Goal: Task Accomplishment & Management: Use online tool/utility

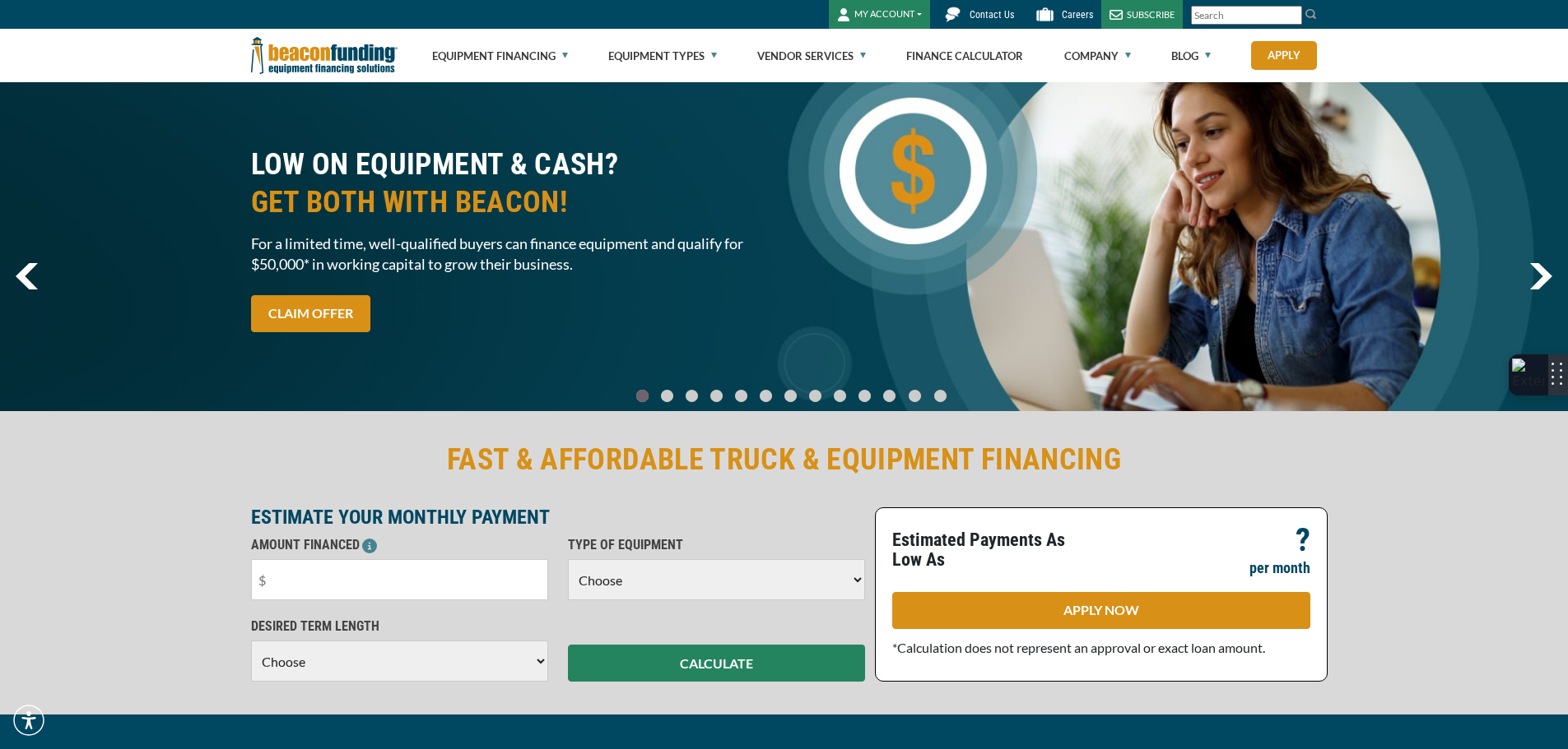
click at [1534, 382] on img at bounding box center [1528, 374] width 33 height 33
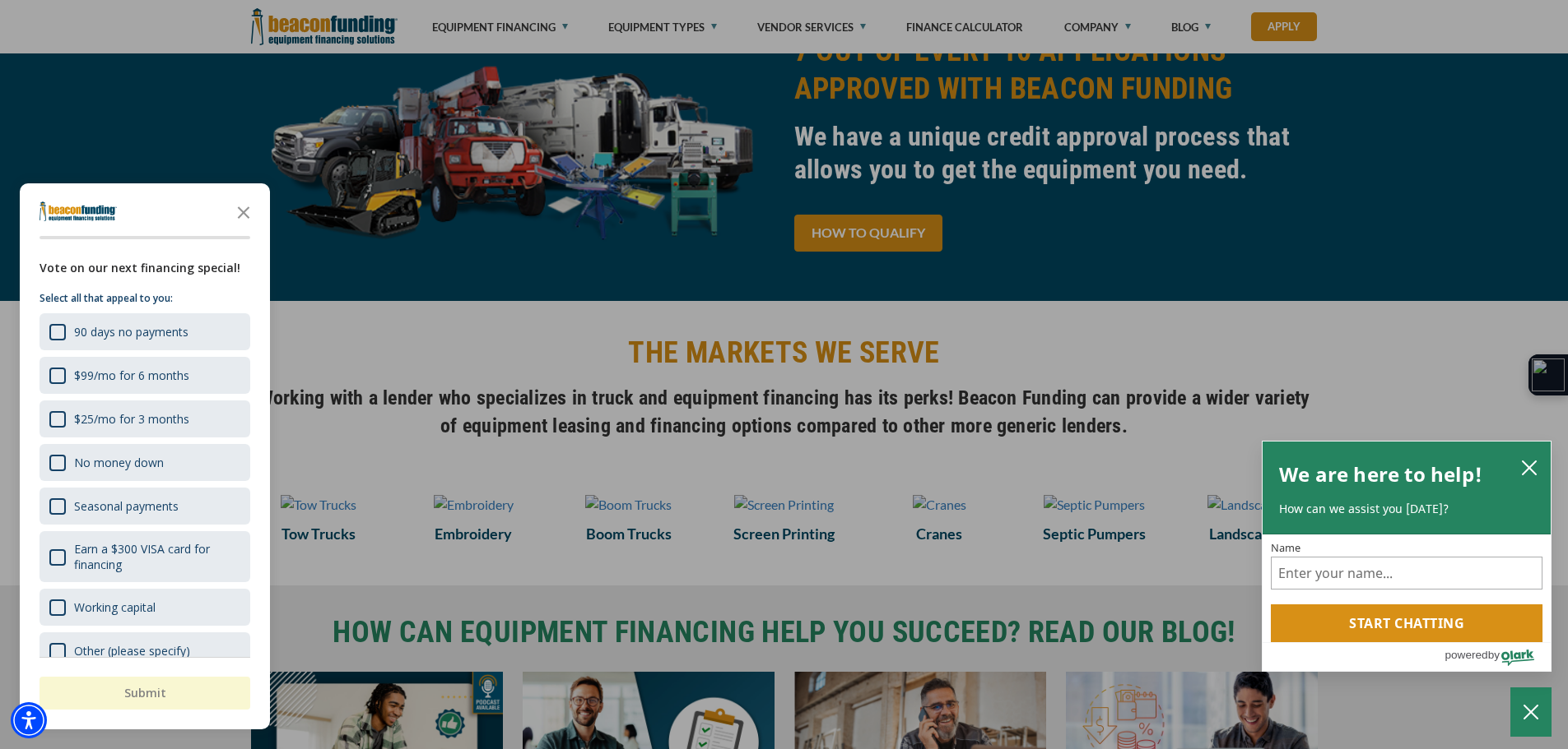
scroll to position [905, 0]
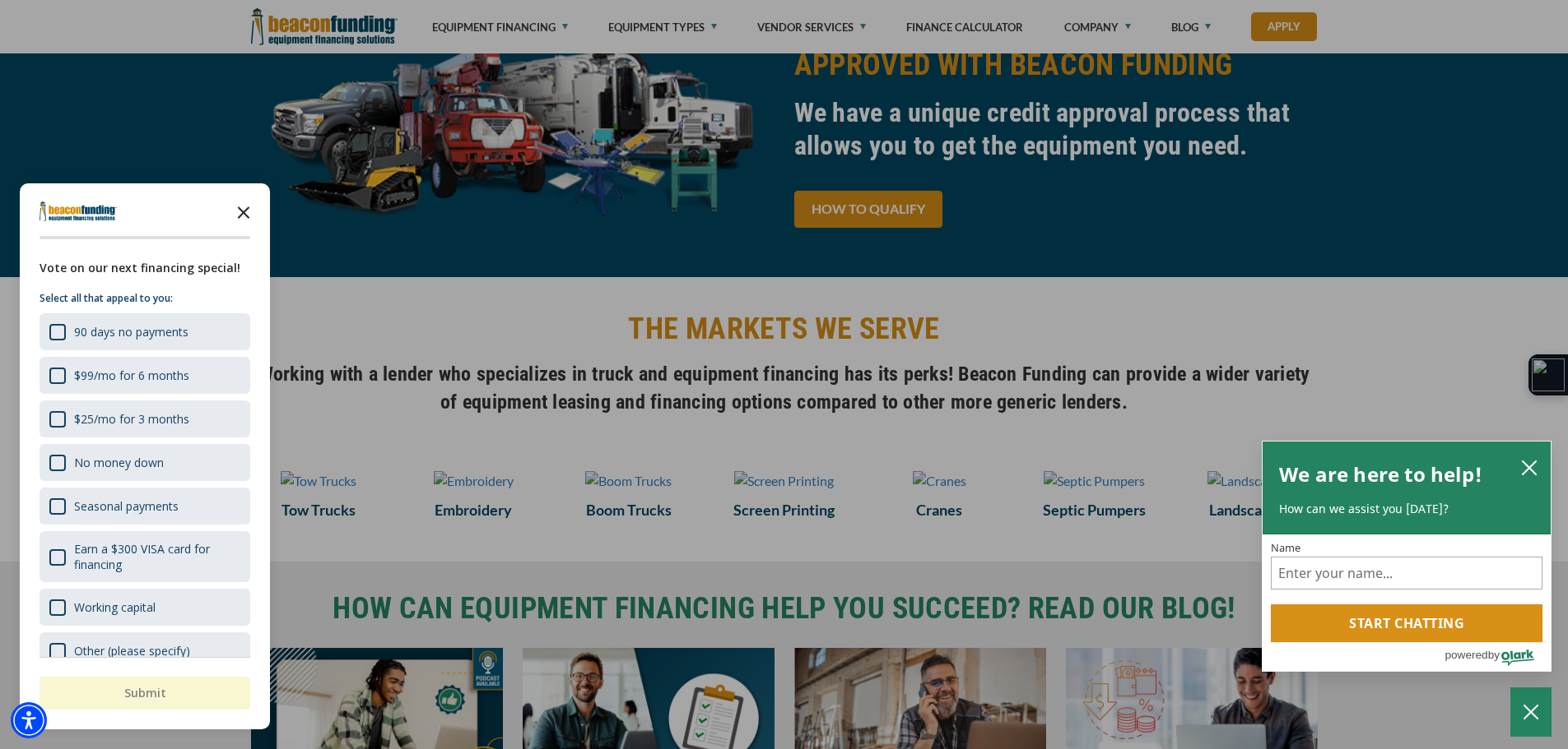
click at [246, 207] on icon "Close the survey" at bounding box center [243, 211] width 33 height 33
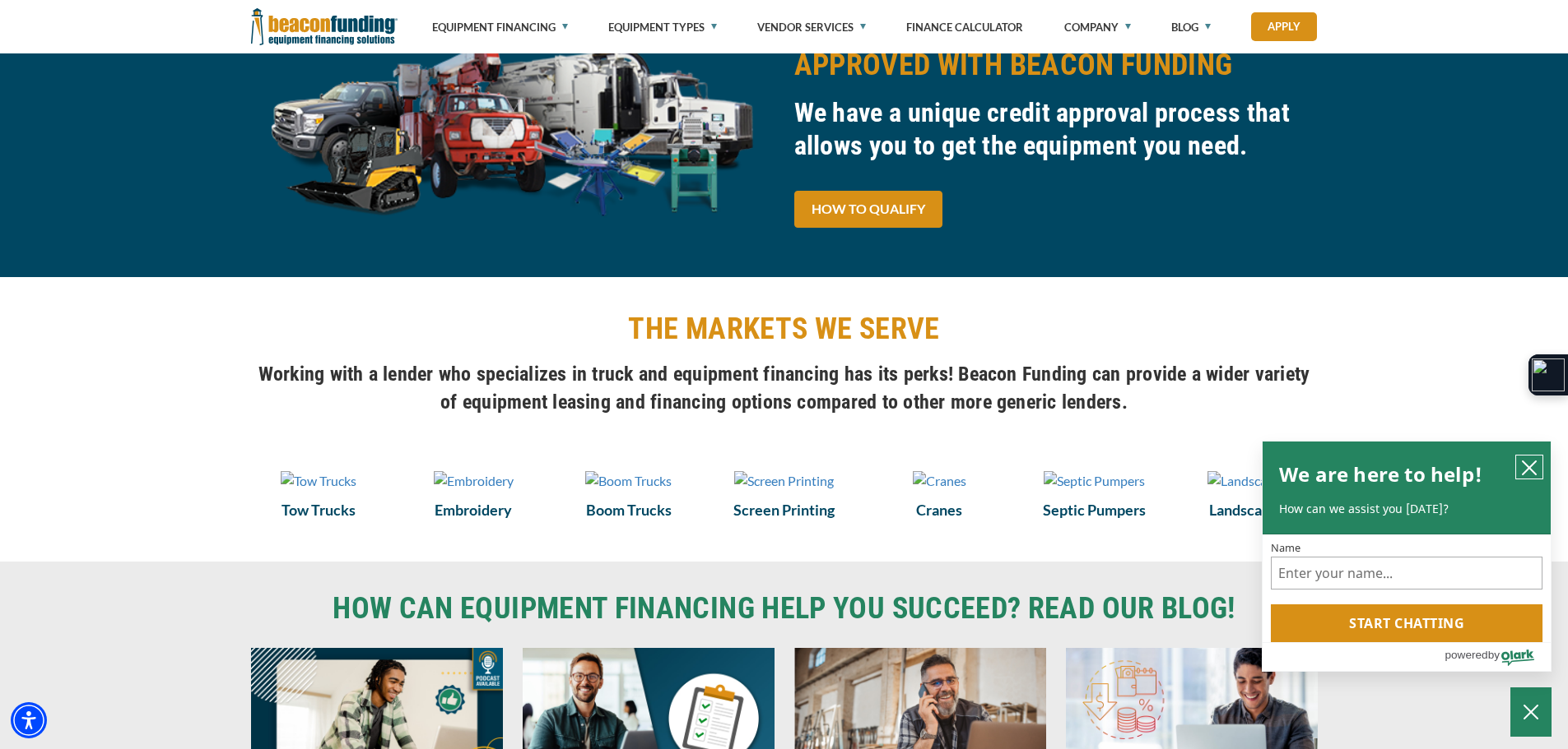
click at [1530, 461] on icon "close chatbox" at bounding box center [1529, 468] width 17 height 17
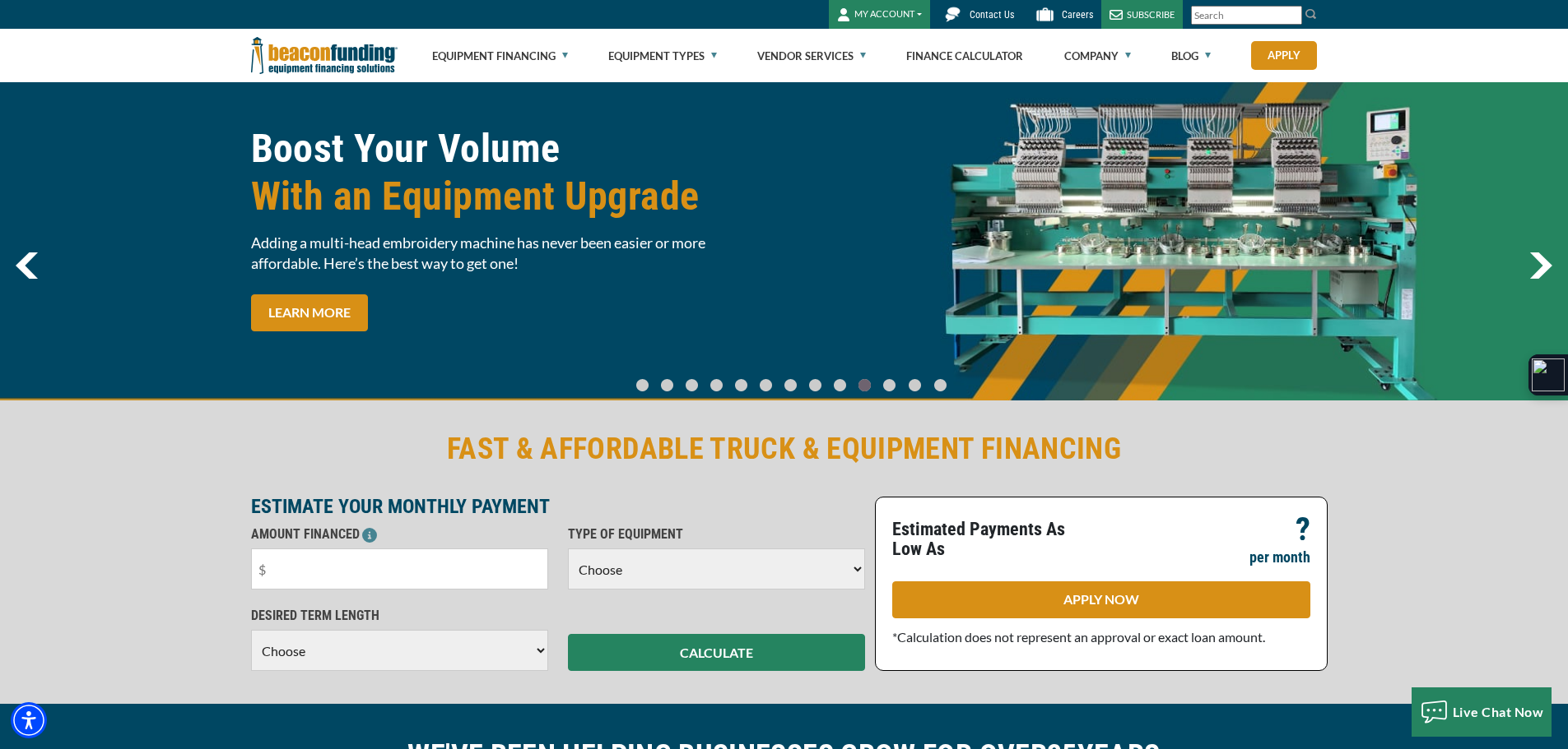
scroll to position [0, 0]
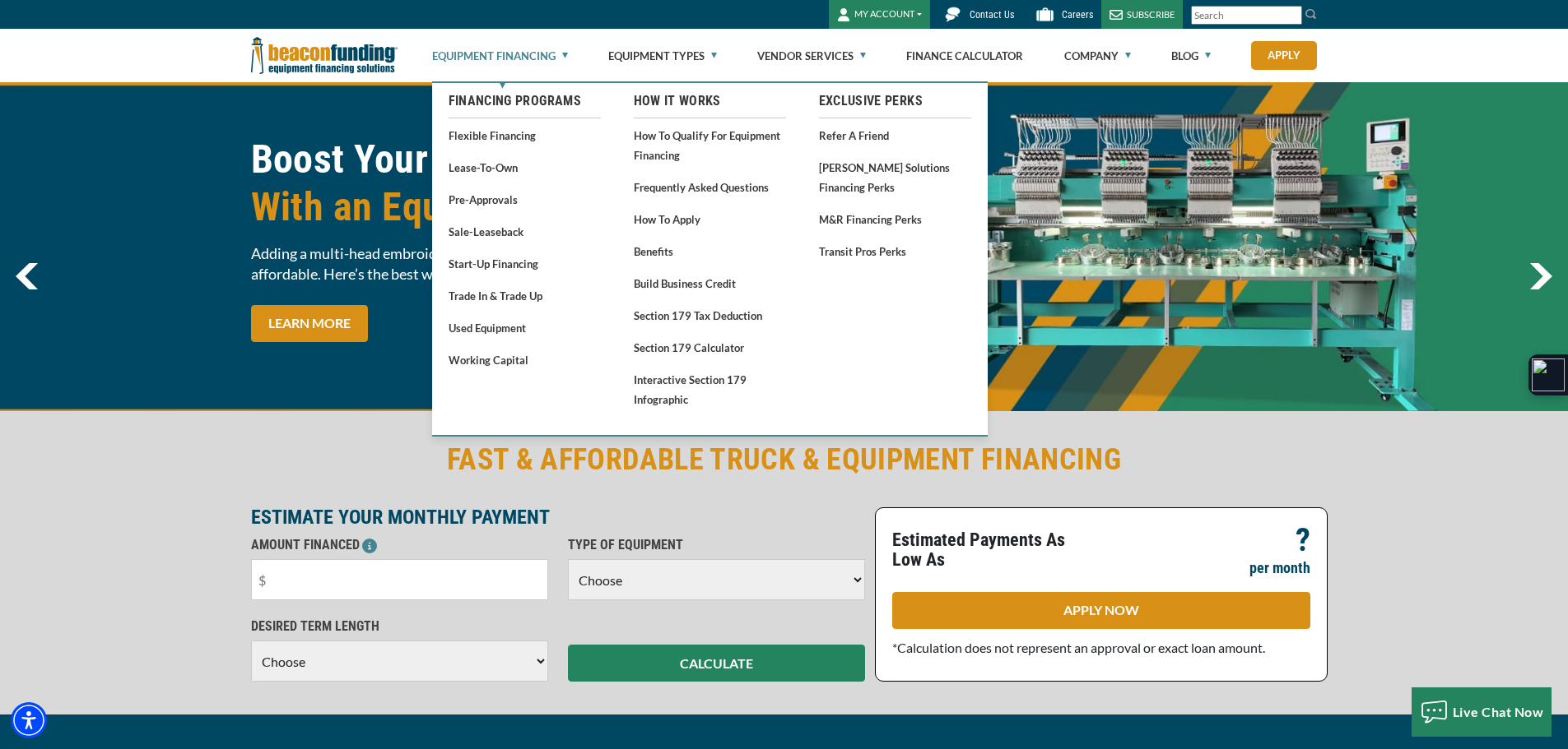
click at [553, 52] on link "Equipment Financing" at bounding box center [499, 56] width 135 height 52
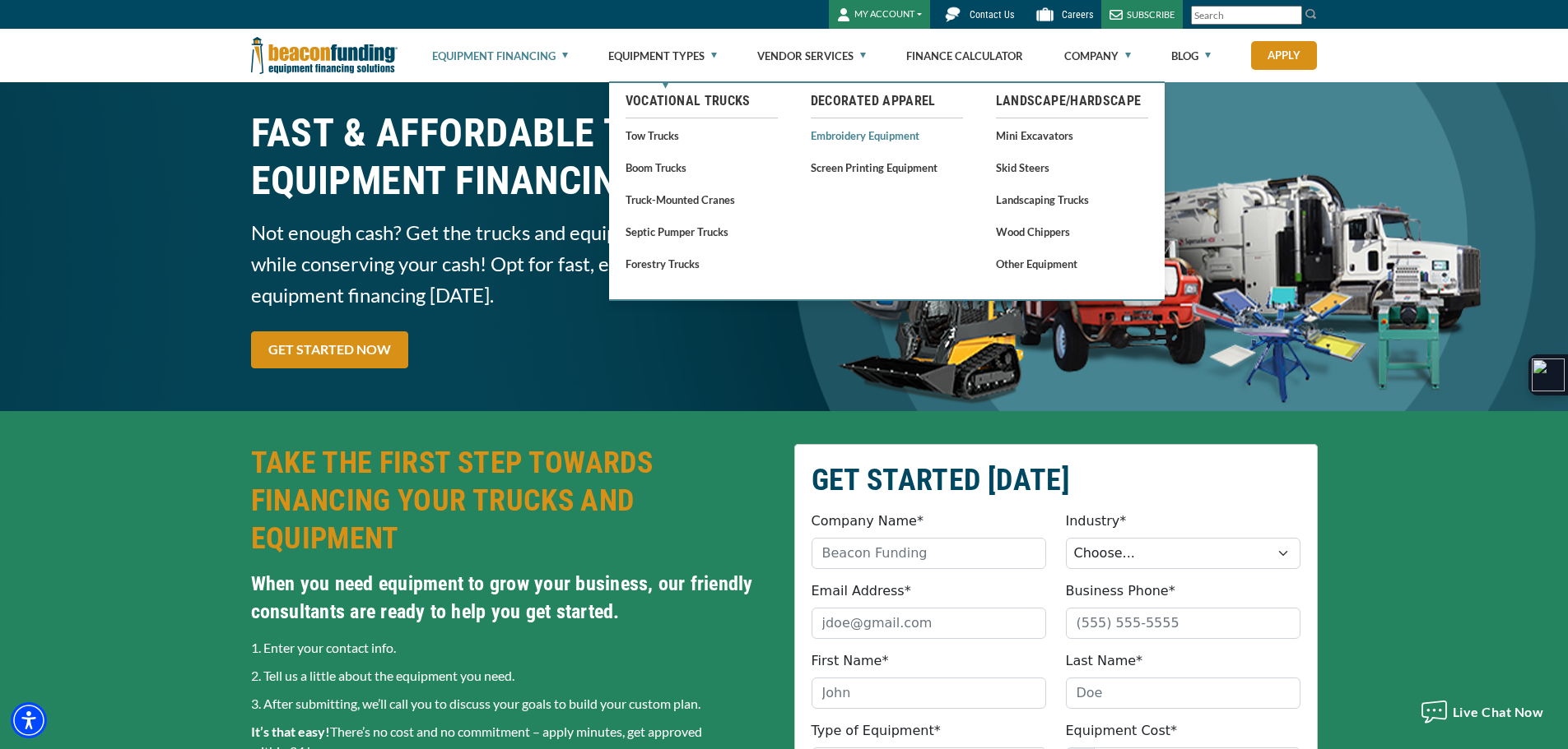
click at [901, 135] on link "Embroidery Equipment" at bounding box center [886, 135] width 152 height 21
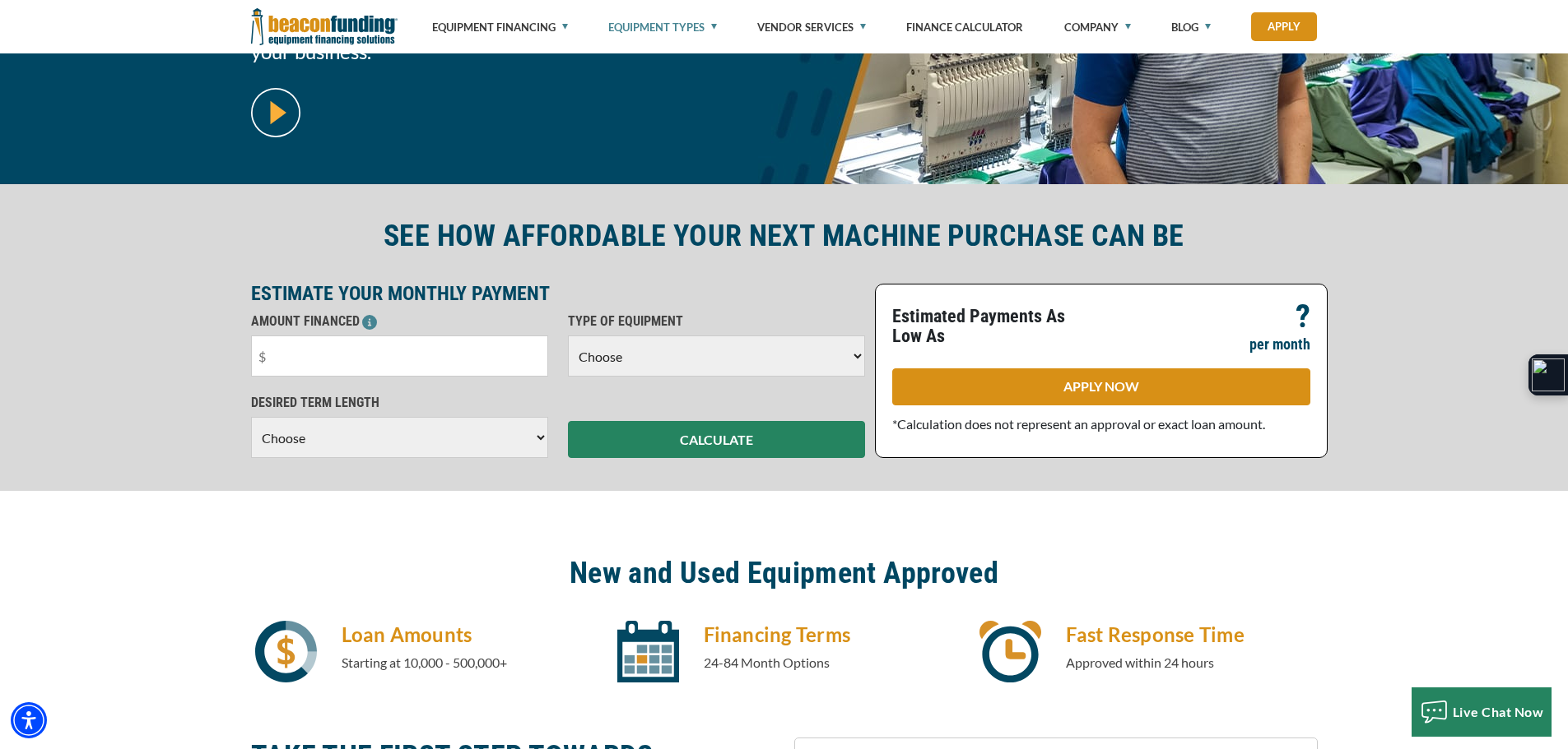
scroll to position [329, 0]
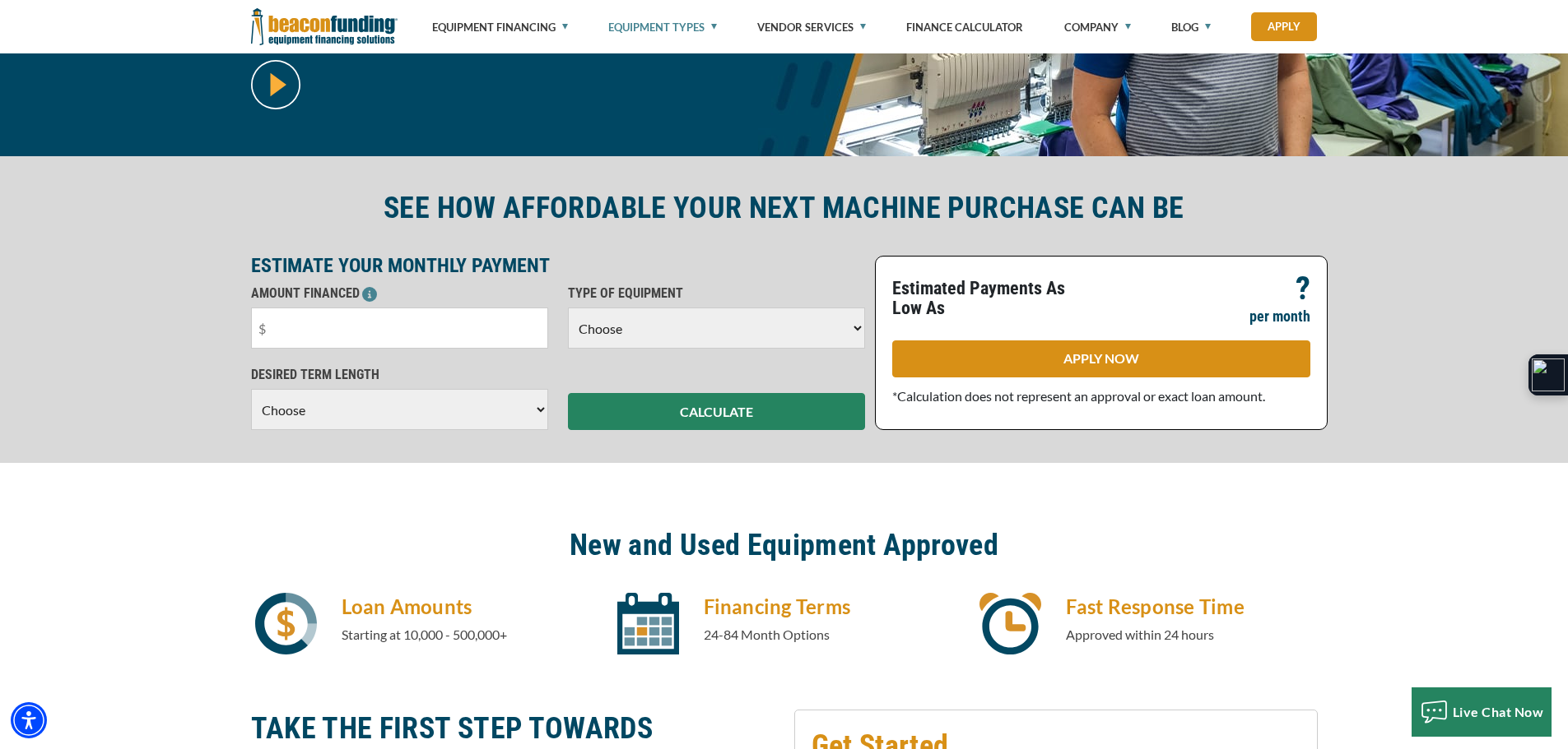
click at [667, 322] on select "Choose Backhoe Boom/Bucket Truck Chipper Commercial Mower Crane DTG/DTF Printin…" at bounding box center [716, 328] width 297 height 41
select select "24"
click at [567, 308] on select "Choose Backhoe Boom/Bucket Truck Chipper Commercial Mower Crane DTG/DTF Printin…" at bounding box center [716, 328] width 297 height 41
click at [489, 332] on input "text" at bounding box center [399, 328] width 297 height 41
type input "$50,000"
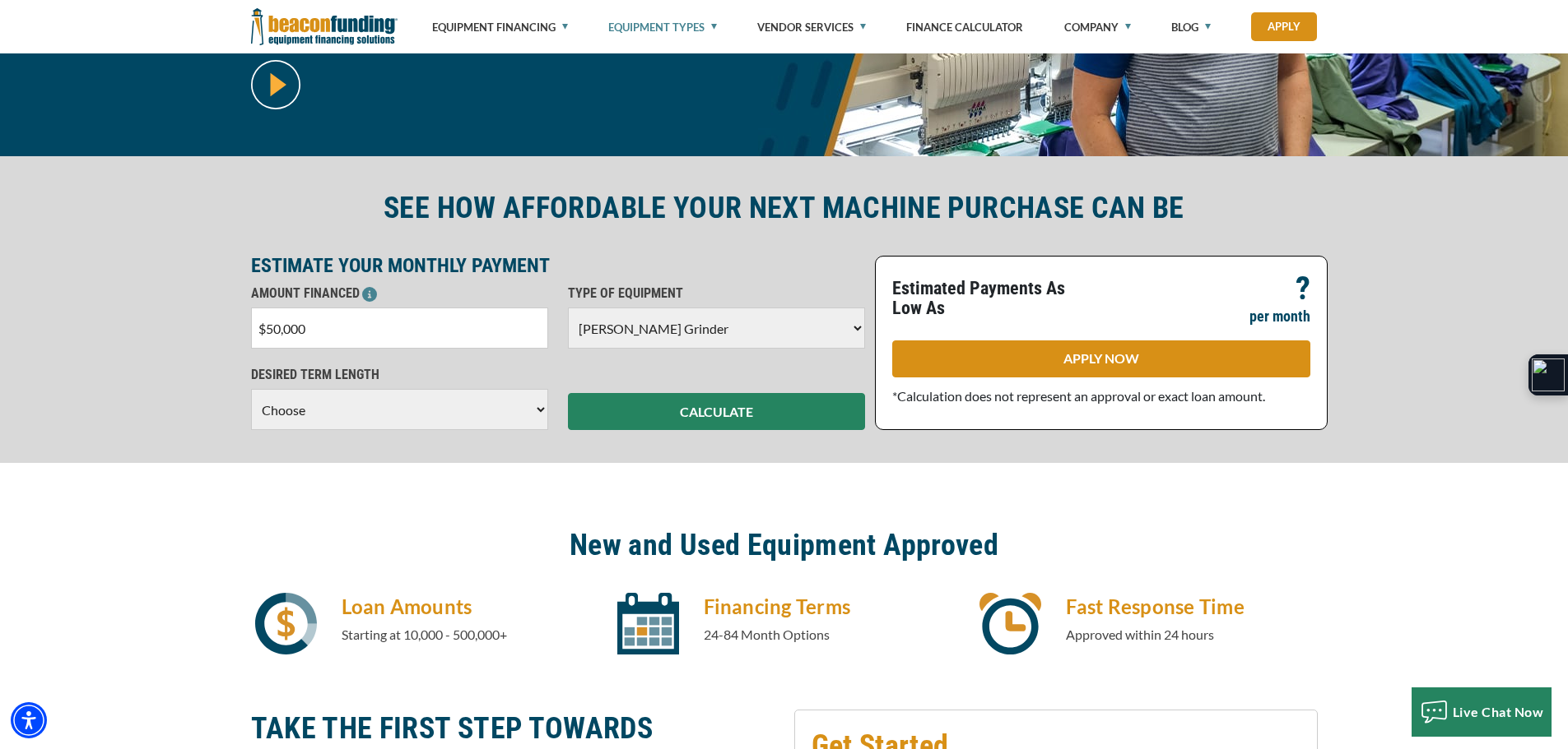
click at [157, 315] on div "SEE HOW AFFORDABLE YOUR NEXT MACHINE PURCHASE CAN BE ESTIMATE YOUR MONTHLY PAYM…" at bounding box center [784, 310] width 1568 height 307
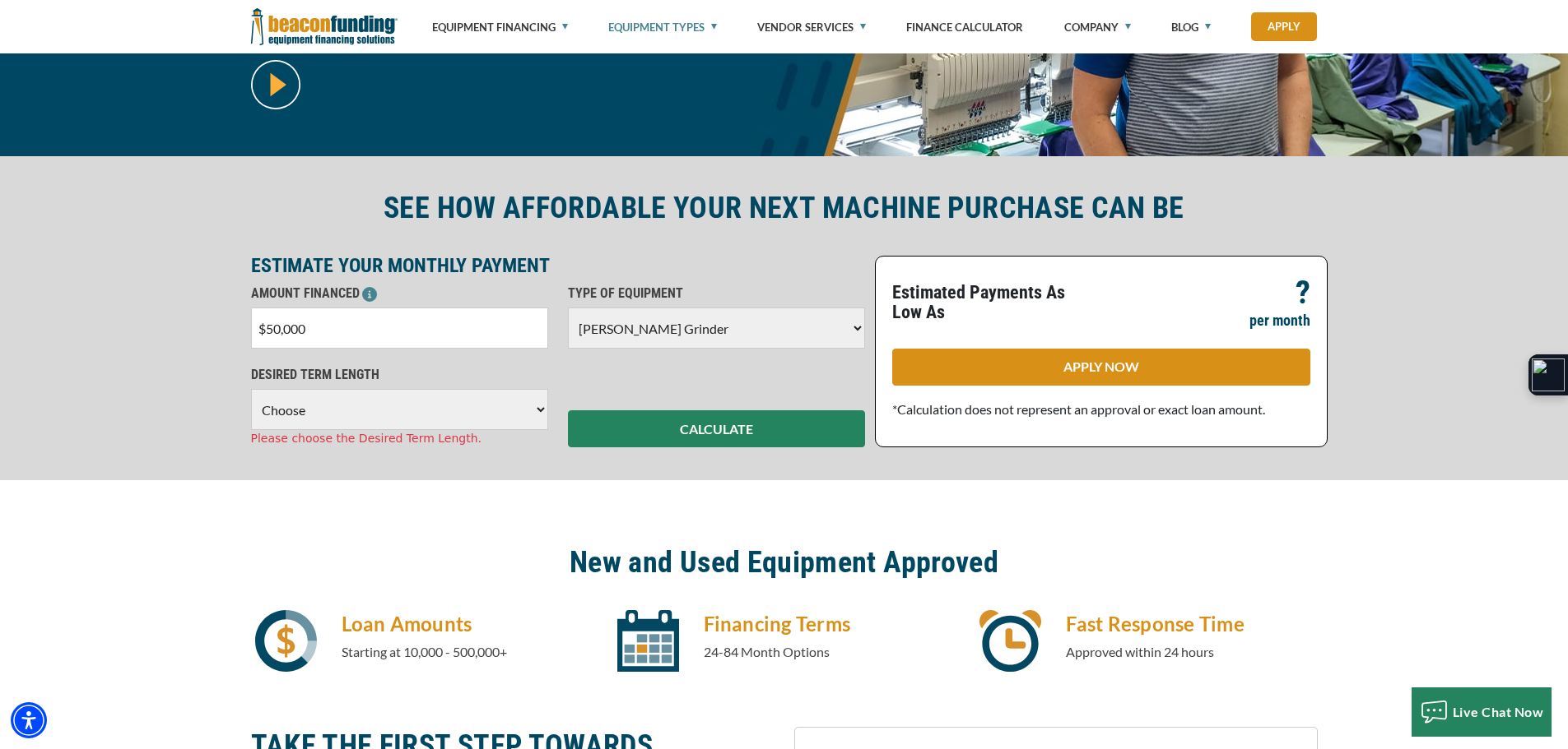
click at [397, 410] on select "Choose 36 Months 48 Months 60 Months" at bounding box center [399, 409] width 297 height 41
select select "48"
click at [251, 389] on select "Choose 36 Months 48 Months 60 Months" at bounding box center [399, 409] width 297 height 41
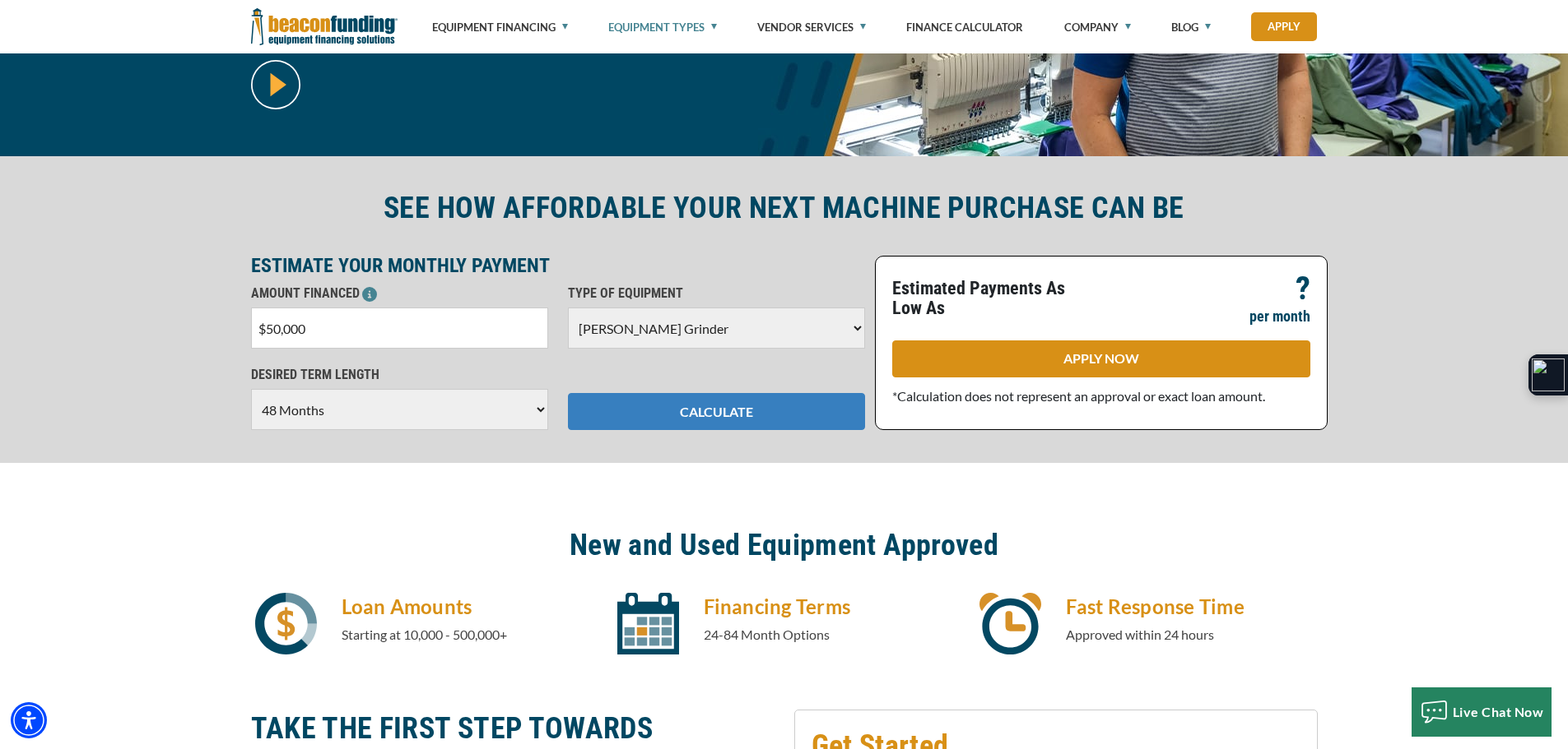
click at [770, 409] on button "CALCULATE" at bounding box center [716, 411] width 297 height 37
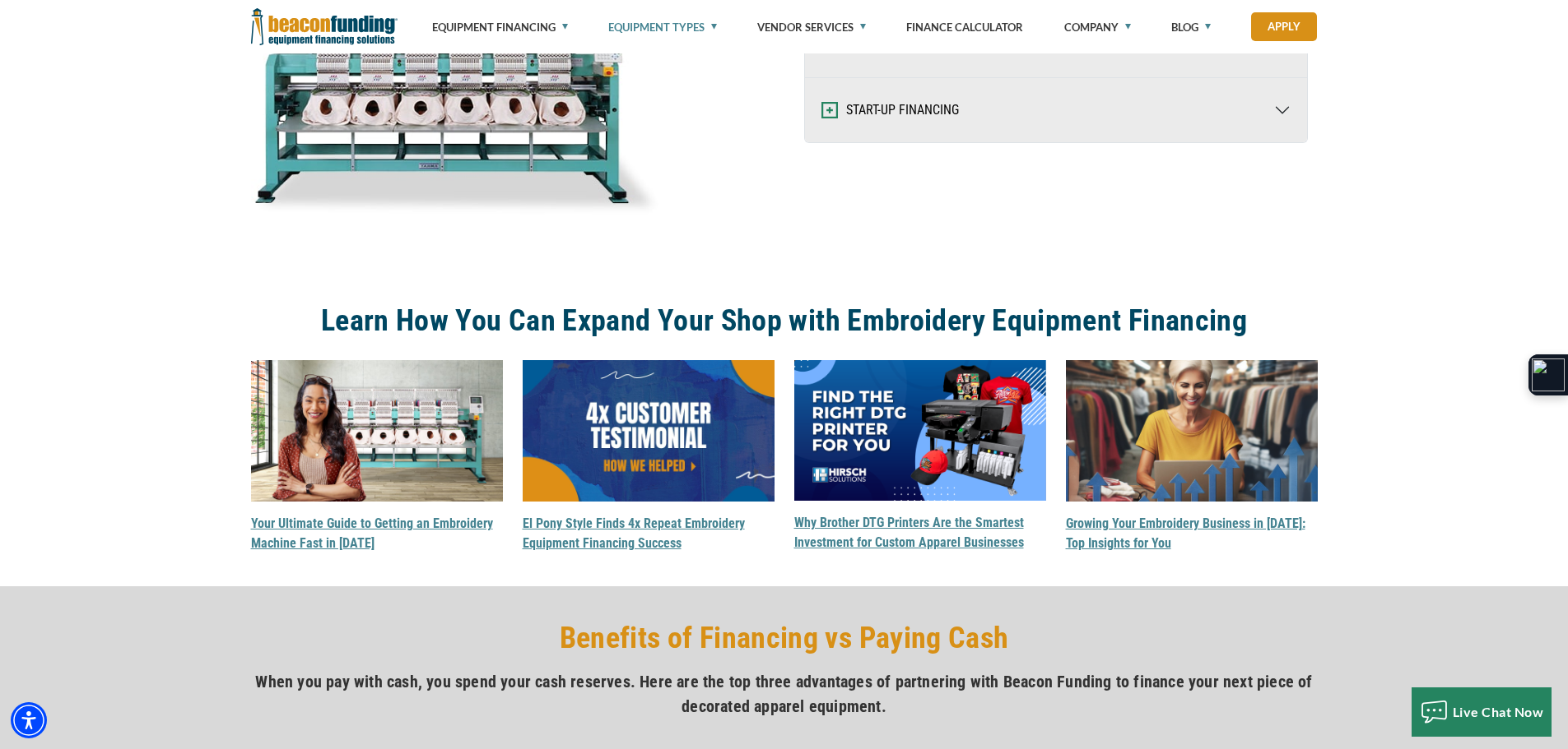
scroll to position [2221, 0]
